Goal: Information Seeking & Learning: Learn about a topic

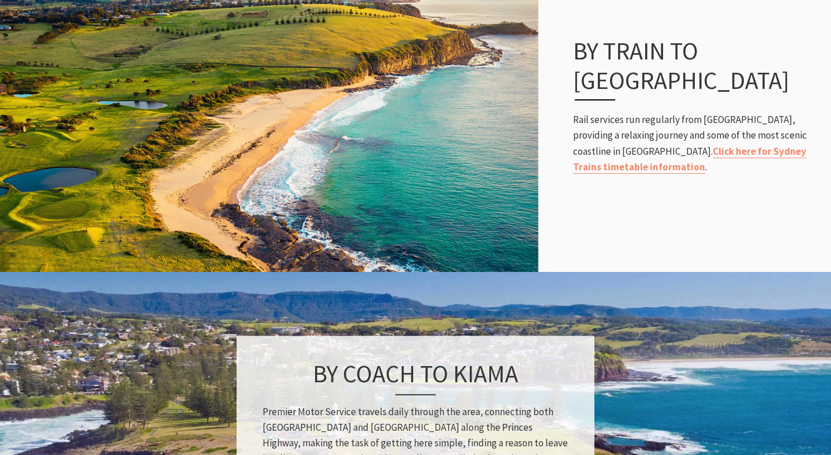
scroll to position [730, 0]
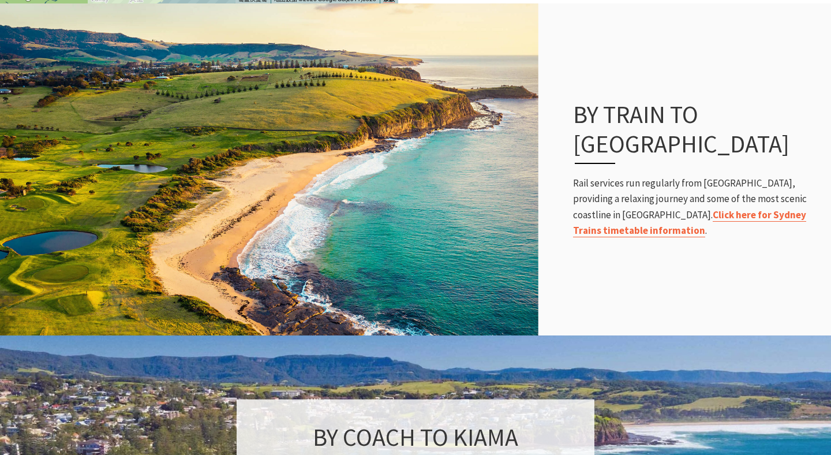
click at [666, 208] on link "Click here for Sydney Trains timetable information" at bounding box center [689, 222] width 233 height 29
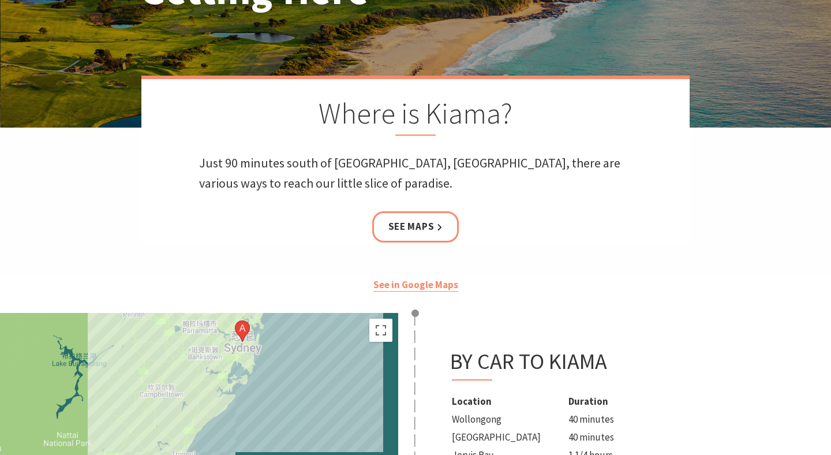
scroll to position [0, 0]
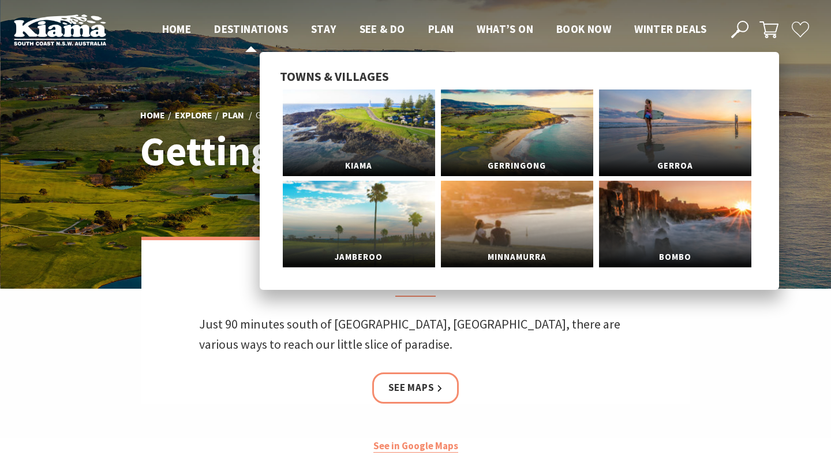
click at [262, 27] on span "Destinations" at bounding box center [251, 29] width 74 height 14
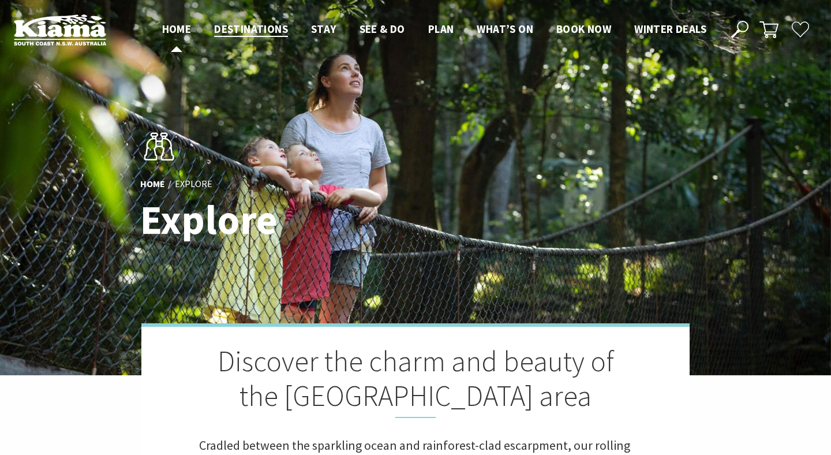
click at [173, 23] on span "Home" at bounding box center [176, 29] width 29 height 14
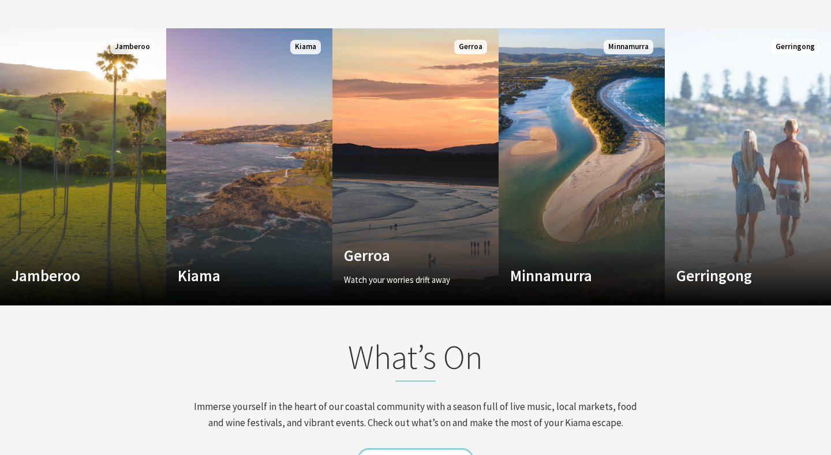
scroll to position [1077, 0]
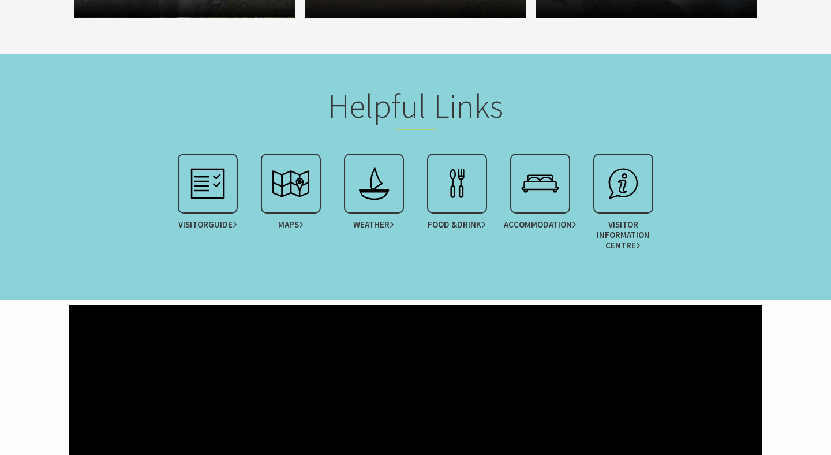
scroll to position [5820, 0]
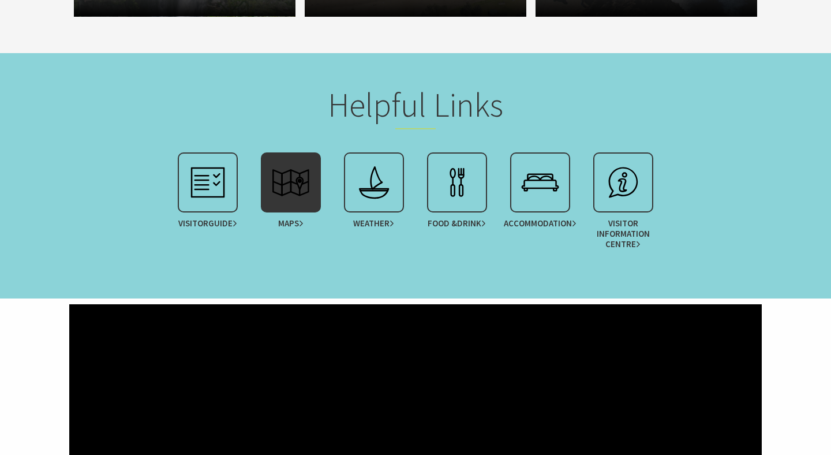
click at [284, 190] on img at bounding box center [291, 182] width 46 height 46
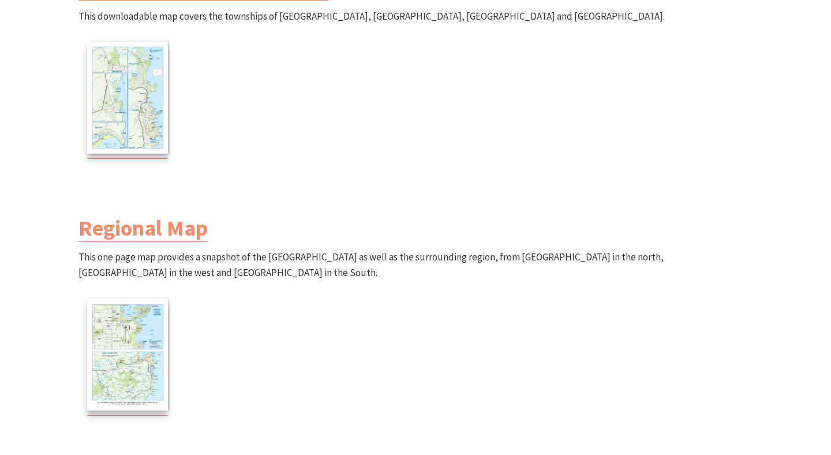
scroll to position [535, 0]
click at [147, 329] on img at bounding box center [123, 353] width 70 height 122
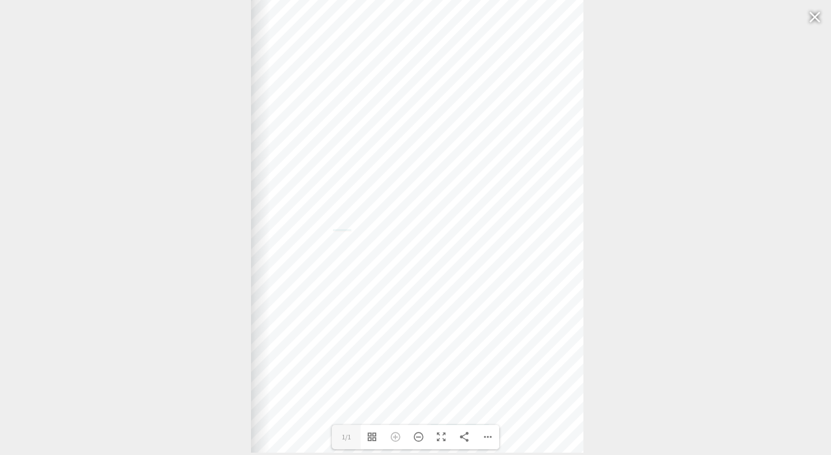
click at [405, 172] on div "Web: [DOMAIN_NAME] [DOMAIN_NAME]" at bounding box center [417, 222] width 332 height 462
click at [397, 436] on div "Zoom In" at bounding box center [395, 437] width 23 height 24
click at [420, 436] on div "Zoom Out" at bounding box center [418, 437] width 23 height 24
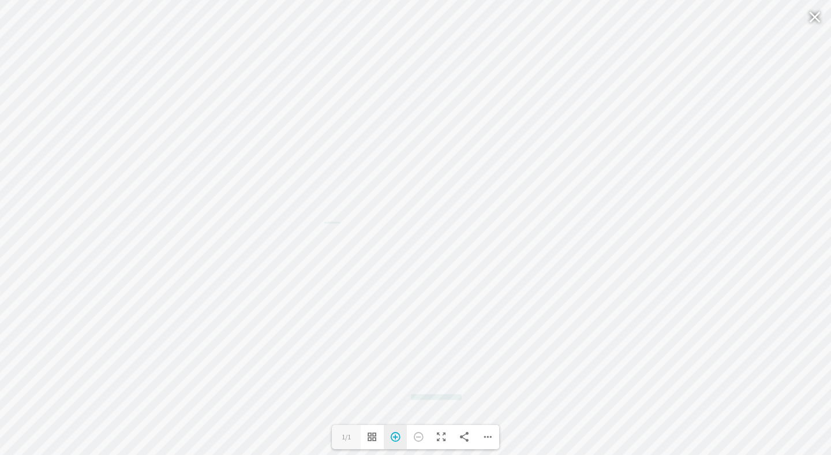
click at [402, 436] on div "Zoom In" at bounding box center [395, 437] width 23 height 24
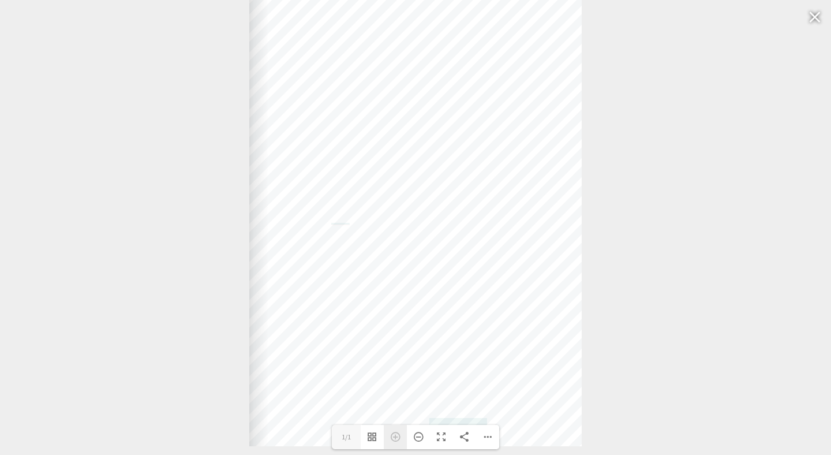
click at [402, 436] on div "Zoom In" at bounding box center [395, 437] width 23 height 24
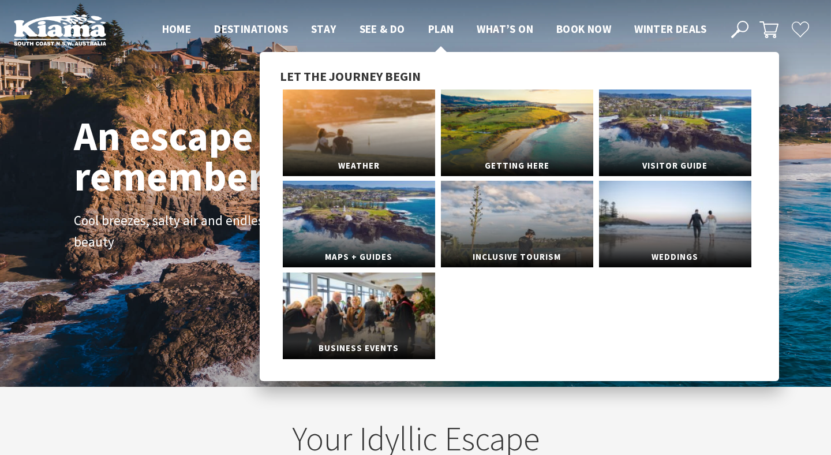
scroll to position [182, 822]
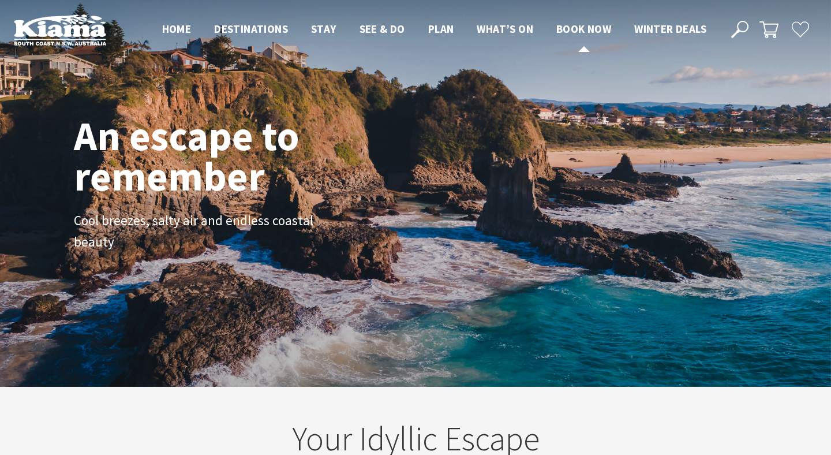
click at [592, 28] on span "Book now" at bounding box center [583, 29] width 55 height 14
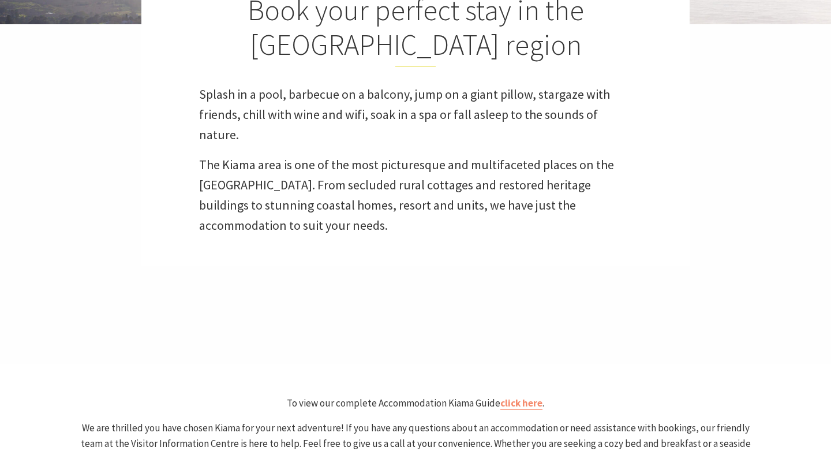
scroll to position [351, 0]
select select "3"
select select "2"
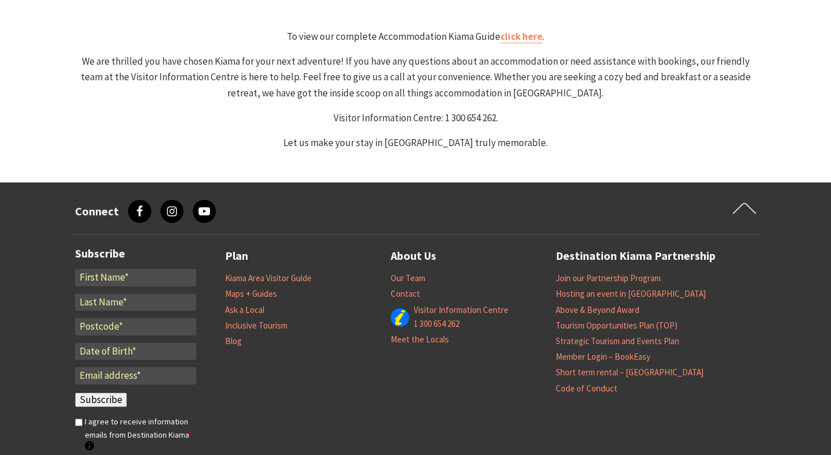
scroll to position [0, 0]
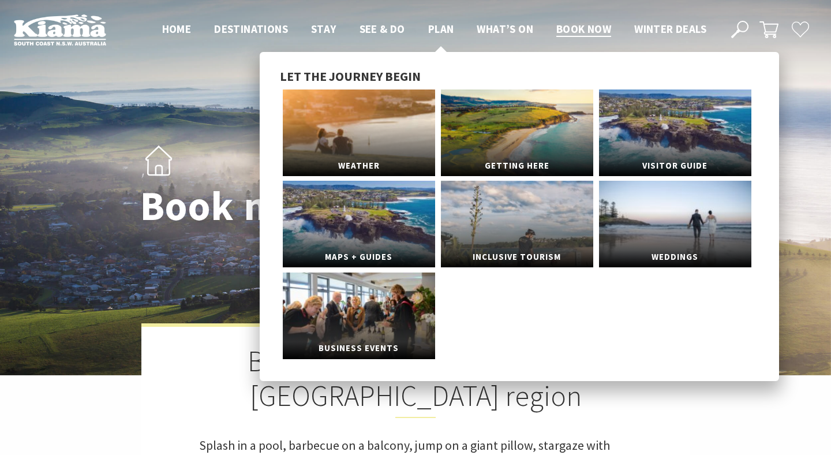
click at [437, 24] on span "Plan" at bounding box center [441, 29] width 26 height 14
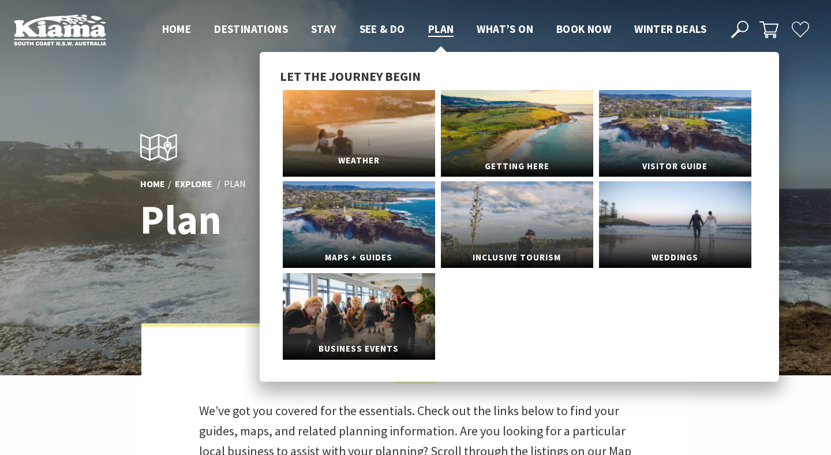
click at [379, 111] on link "Weather" at bounding box center [359, 133] width 152 height 87
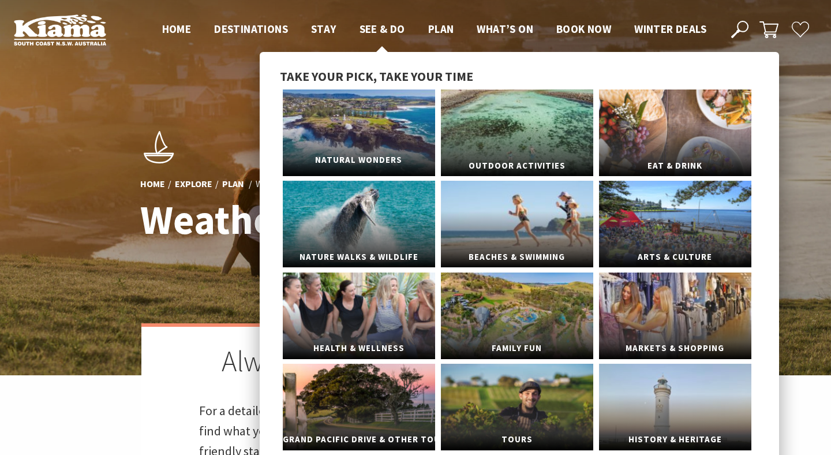
click at [395, 147] on link "Natural Wonders" at bounding box center [359, 132] width 152 height 87
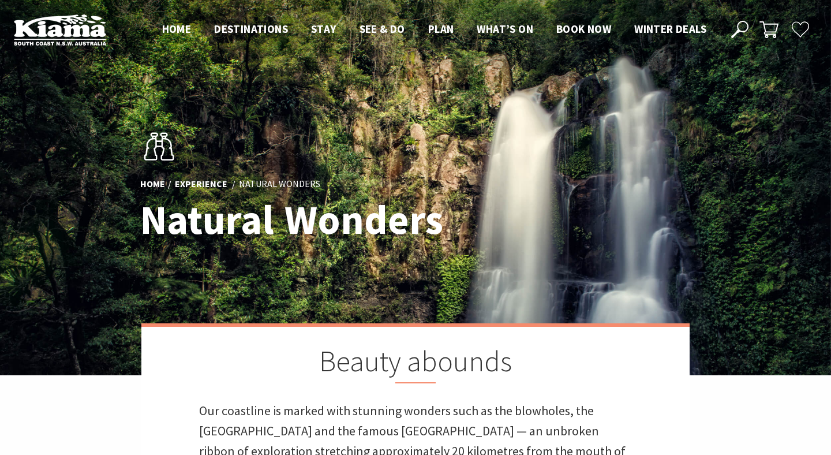
scroll to position [582, 690]
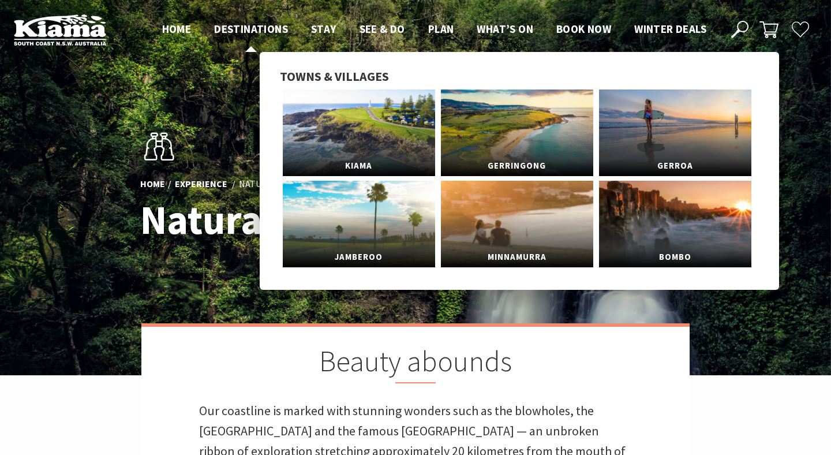
click at [276, 28] on span "Destinations" at bounding box center [251, 29] width 74 height 14
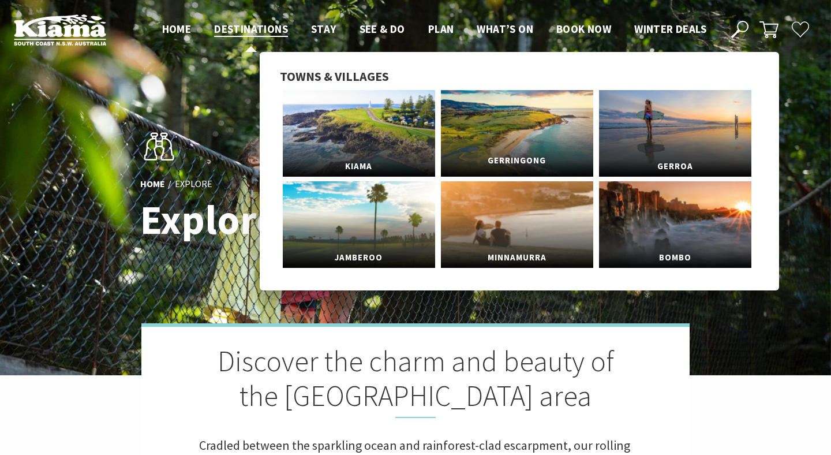
click at [511, 148] on link "Gerringong" at bounding box center [517, 133] width 152 height 87
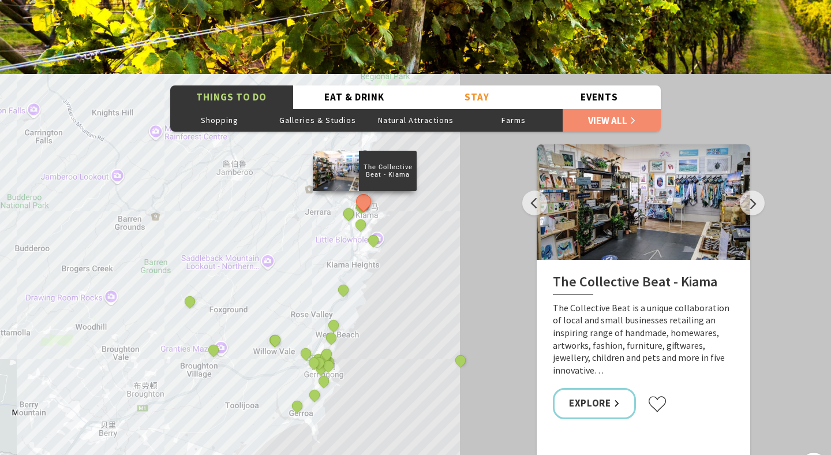
scroll to position [1919, 0]
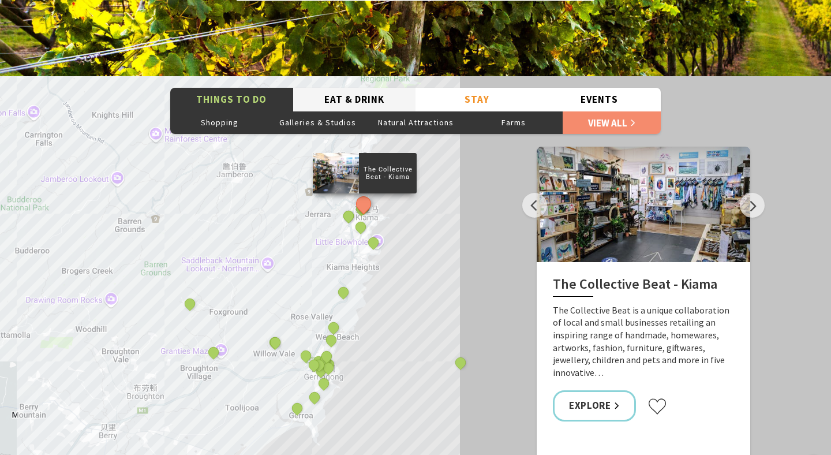
click at [347, 88] on button "Eat & Drink" at bounding box center [354, 100] width 123 height 24
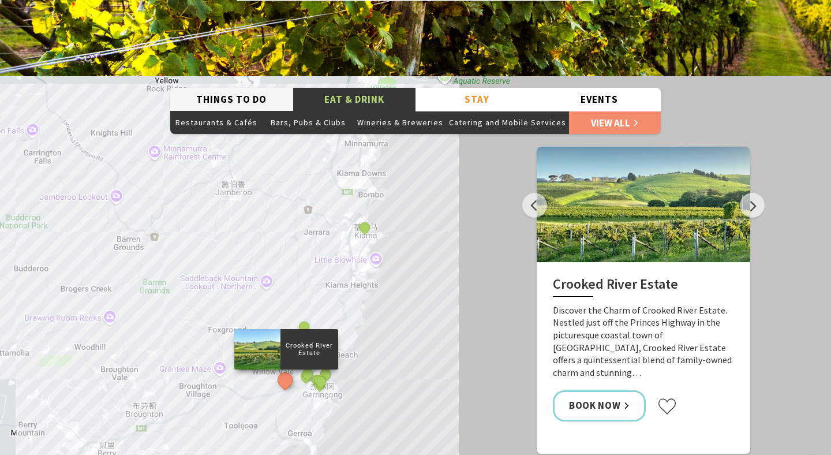
click at [274, 88] on button "Things To Do" at bounding box center [231, 100] width 123 height 24
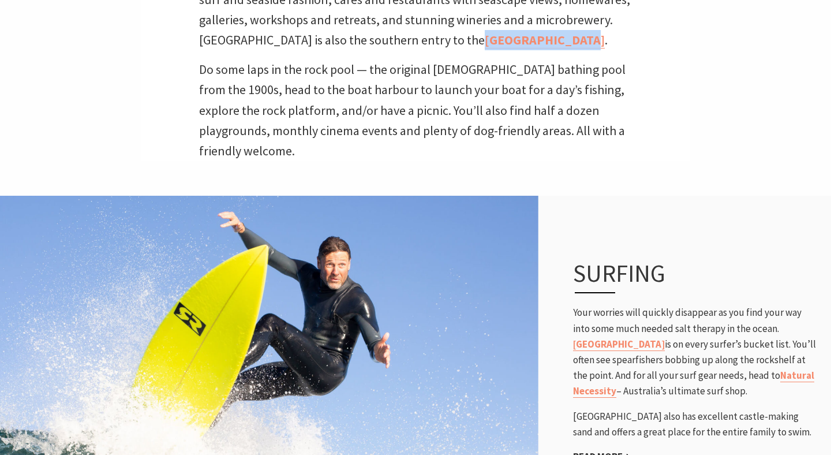
scroll to position [201, 0]
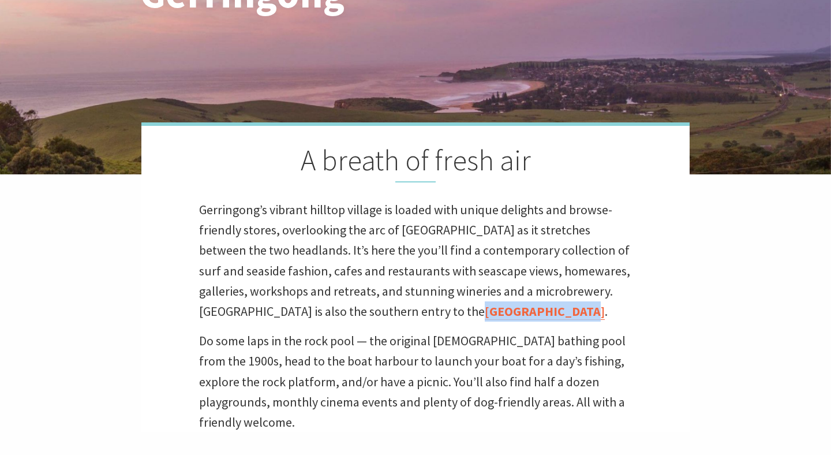
click at [485, 309] on link "[GEOGRAPHIC_DATA]" at bounding box center [545, 311] width 120 height 17
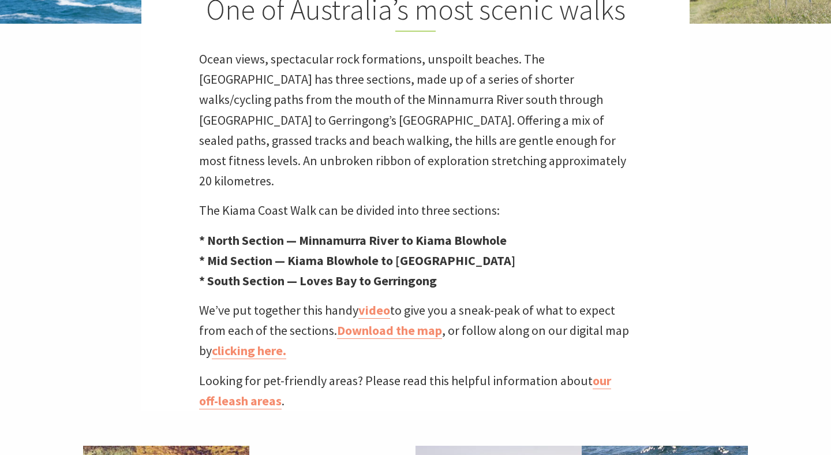
scroll to position [350, 0]
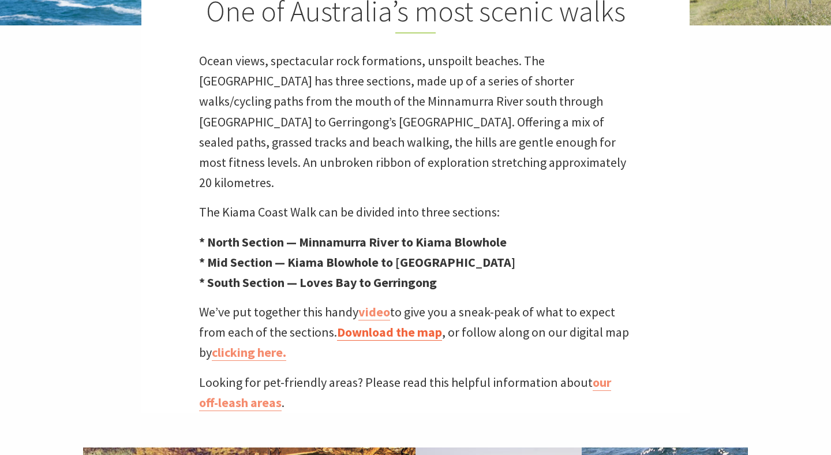
click at [403, 324] on link "Download the map" at bounding box center [389, 332] width 105 height 17
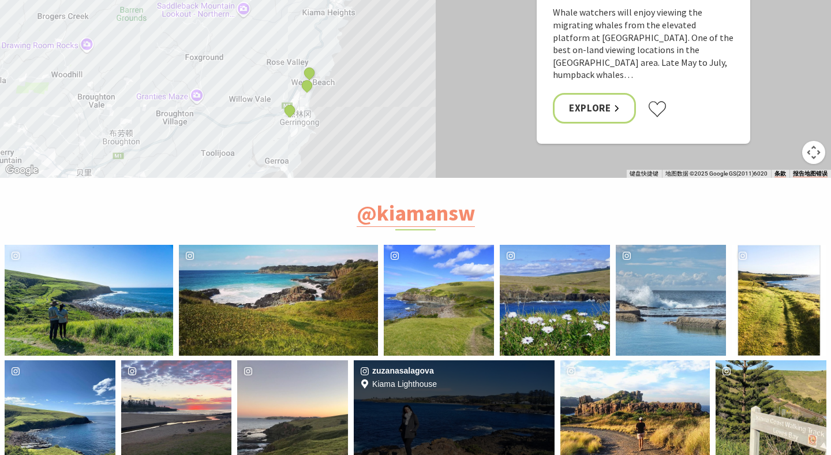
scroll to position [4300, 0]
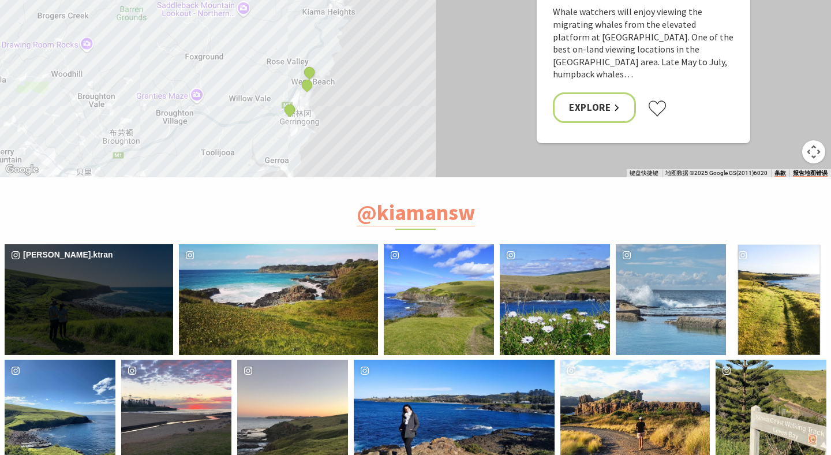
click at [95, 244] on div "[PERSON_NAME].ktran" at bounding box center [89, 299] width 169 height 110
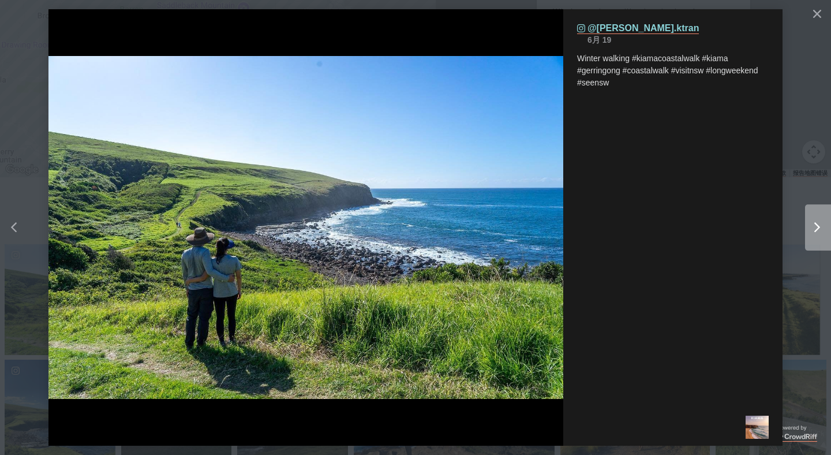
click at [818, 223] on icon "Right" at bounding box center [817, 227] width 6 height 10
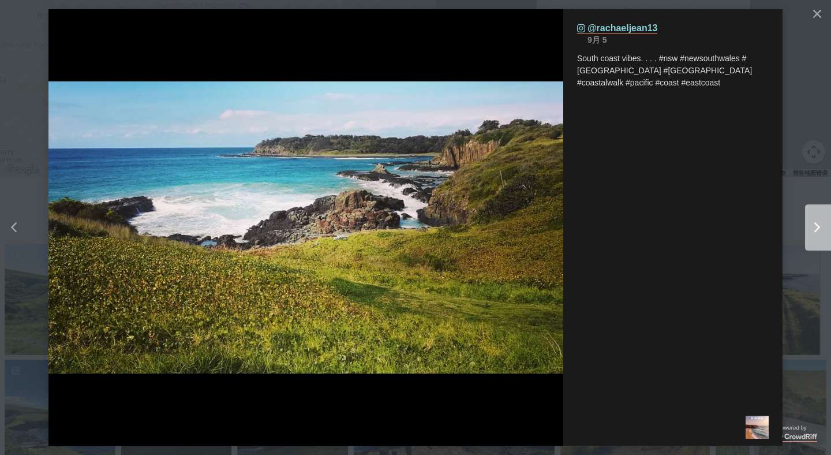
click at [818, 223] on icon "Right" at bounding box center [817, 227] width 6 height 10
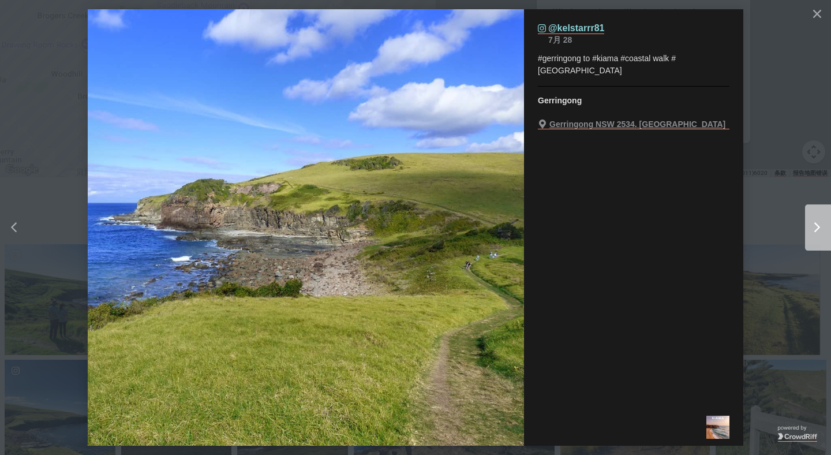
click at [818, 223] on icon "Right" at bounding box center [817, 227] width 6 height 10
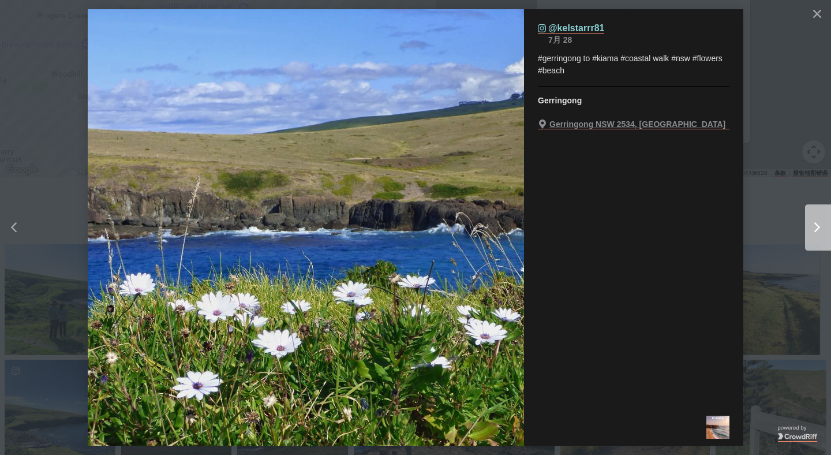
click at [818, 223] on icon "Right" at bounding box center [817, 227] width 6 height 10
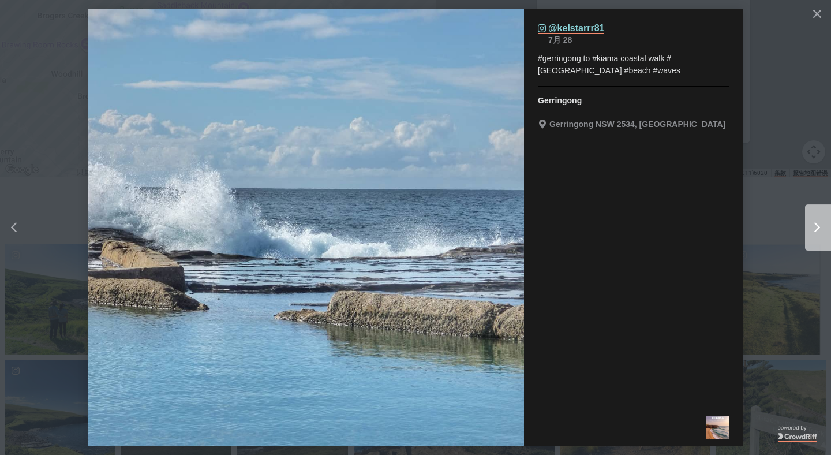
click at [818, 223] on icon "Right" at bounding box center [817, 227] width 6 height 10
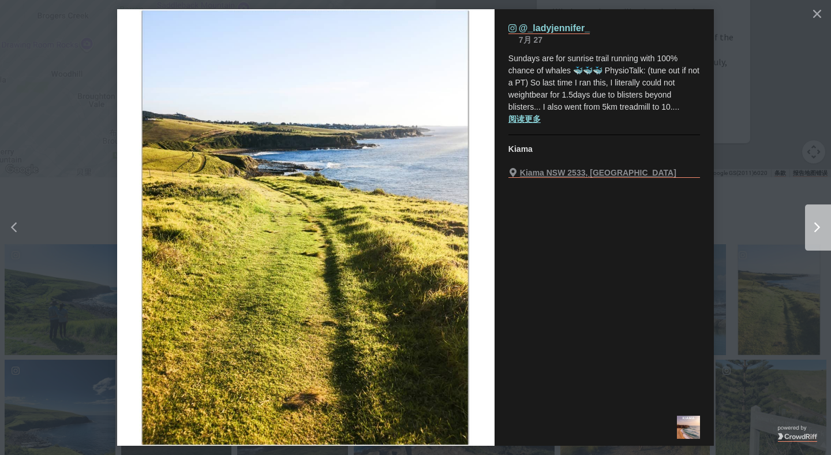
click at [818, 223] on icon "Right" at bounding box center [817, 227] width 6 height 10
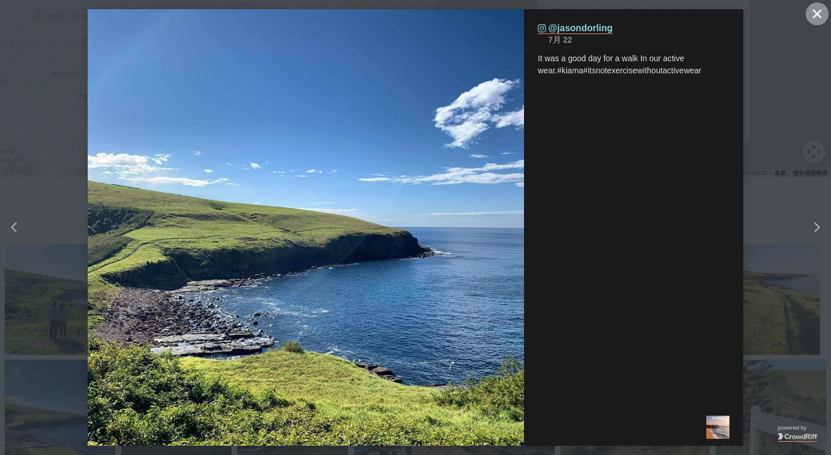
click at [817, 12] on icon "Close" at bounding box center [817, 13] width 9 height 9
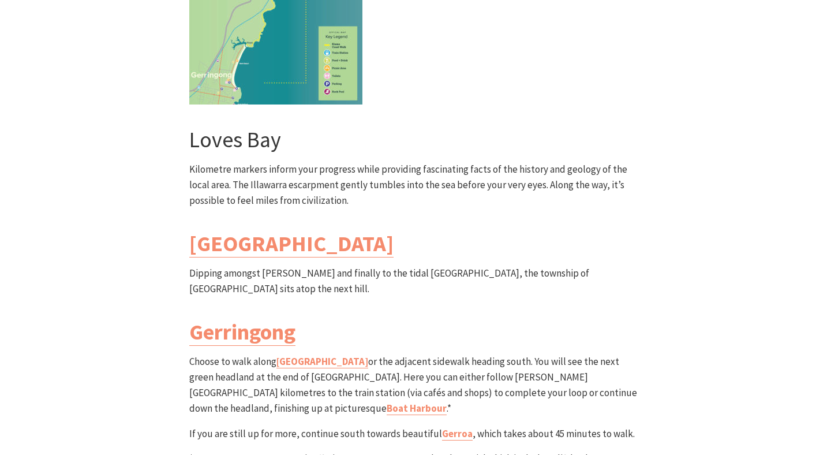
scroll to position [3261, 0]
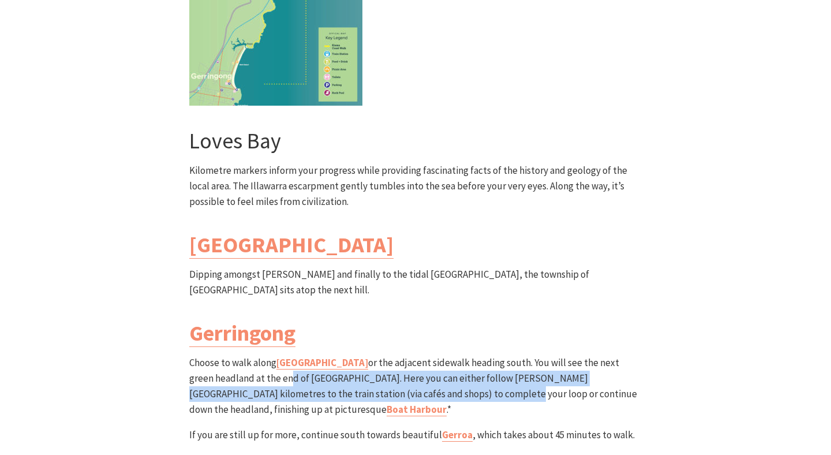
drag, startPoint x: 258, startPoint y: 257, endPoint x: 393, endPoint y: 278, distance: 136.7
click at [393, 355] on p "Choose to walk along Werri beach or the adjacent sidewalk heading south. You wi…" at bounding box center [415, 386] width 452 height 63
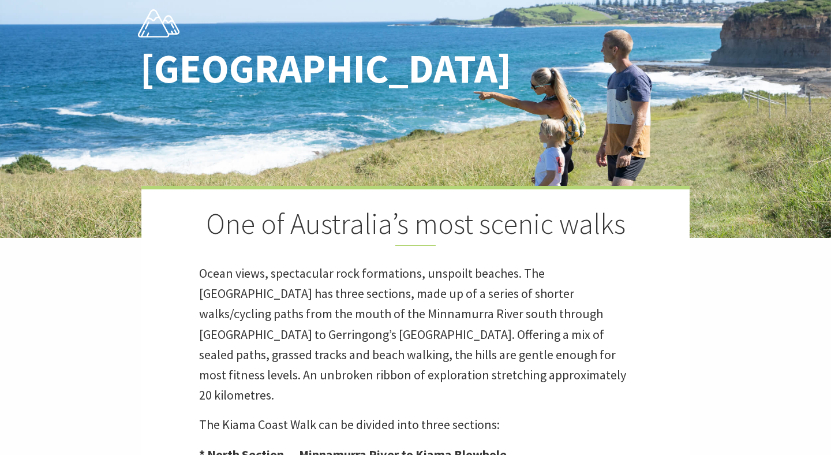
scroll to position [141, 0]
